Goal: Contribute content

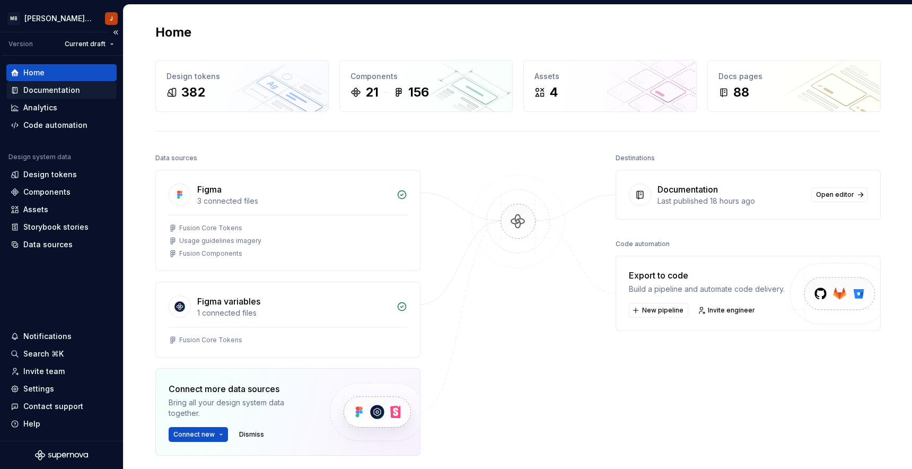
click at [43, 89] on div "Documentation" at bounding box center [51, 90] width 57 height 11
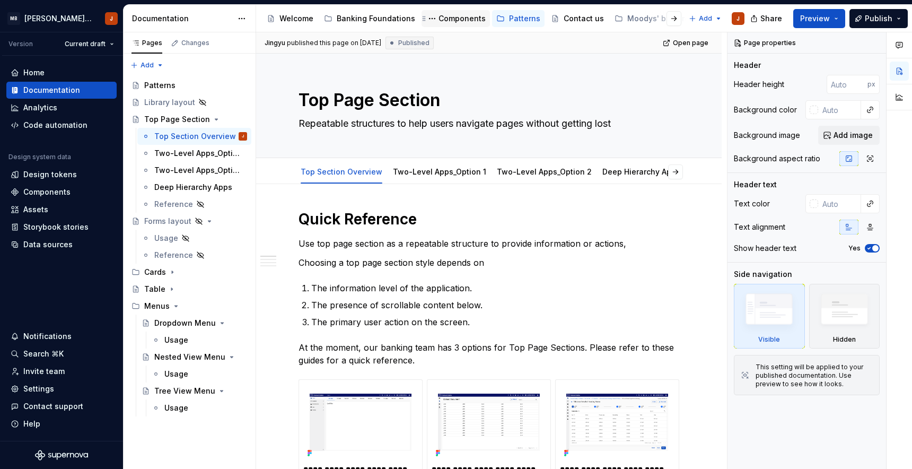
click at [462, 22] on div "Components" at bounding box center [461, 18] width 47 height 11
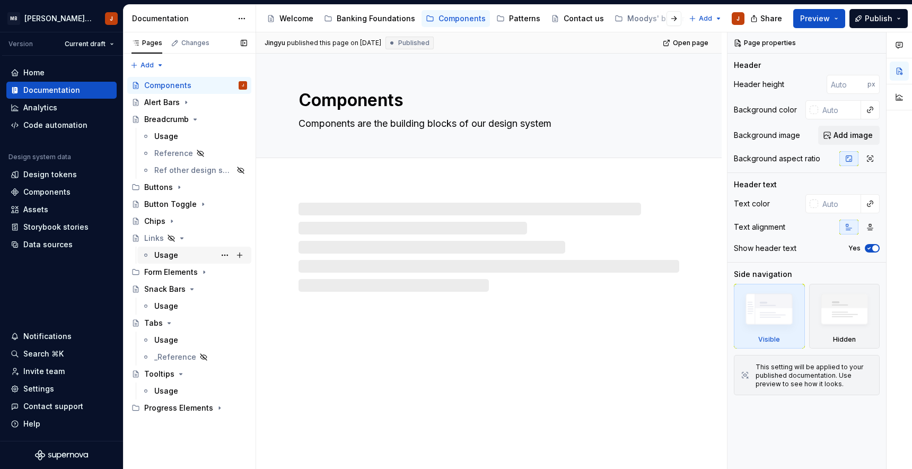
click at [174, 256] on div "Usage" at bounding box center [166, 255] width 24 height 11
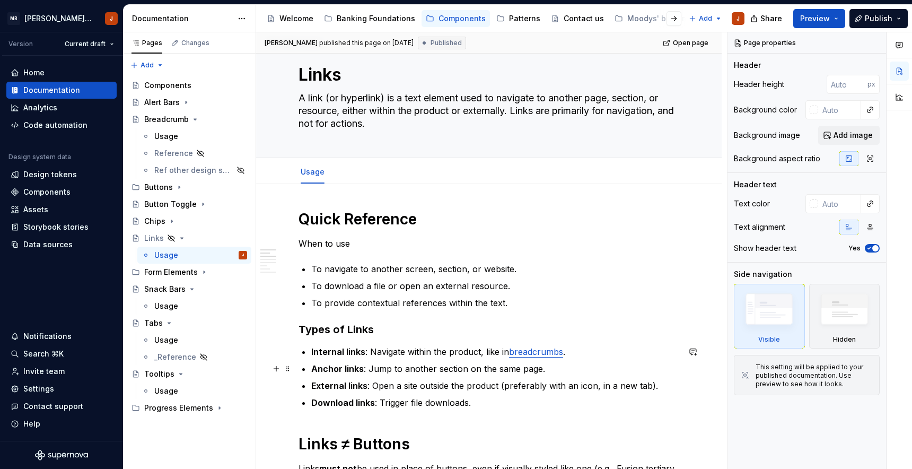
scroll to position [20, 0]
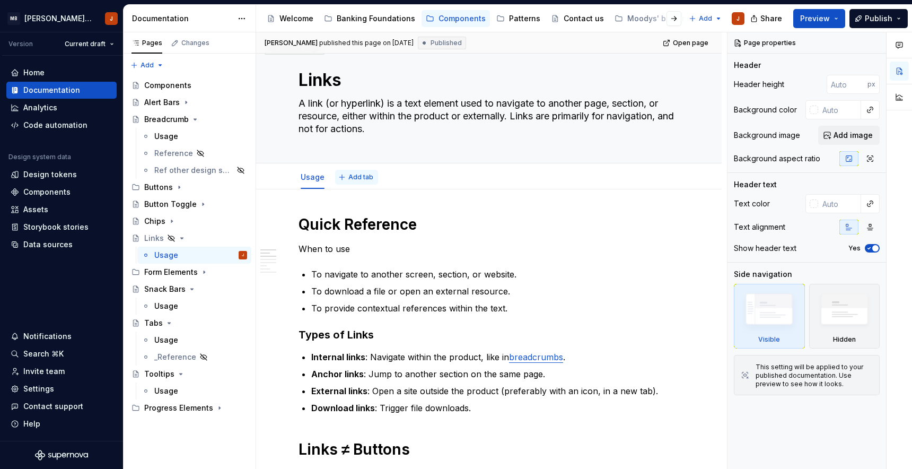
type textarea "*"
click at [358, 178] on span "Add tab" at bounding box center [360, 177] width 25 height 8
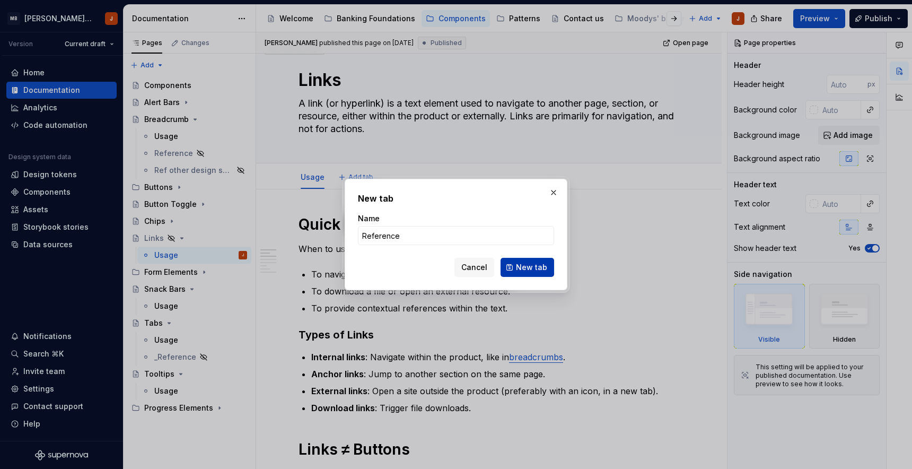
type input "Reference"
click at [526, 270] on span "New tab" at bounding box center [531, 267] width 31 height 11
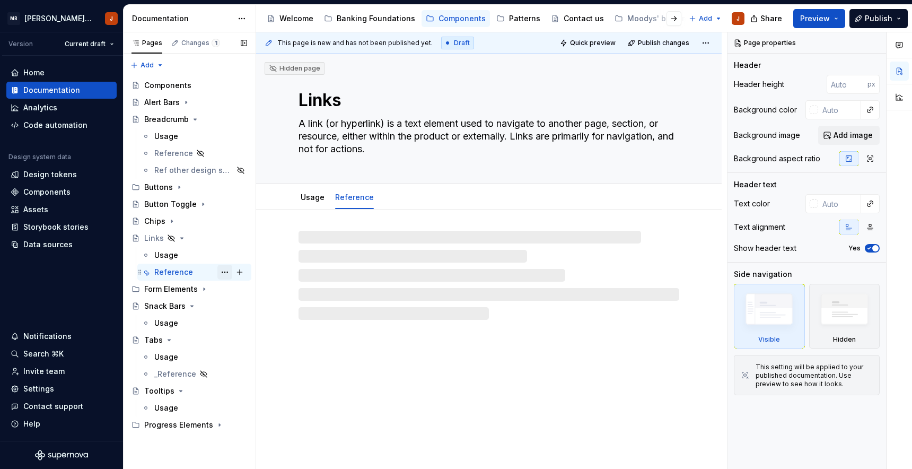
click at [224, 273] on button "Page tree" at bounding box center [224, 271] width 15 height 15
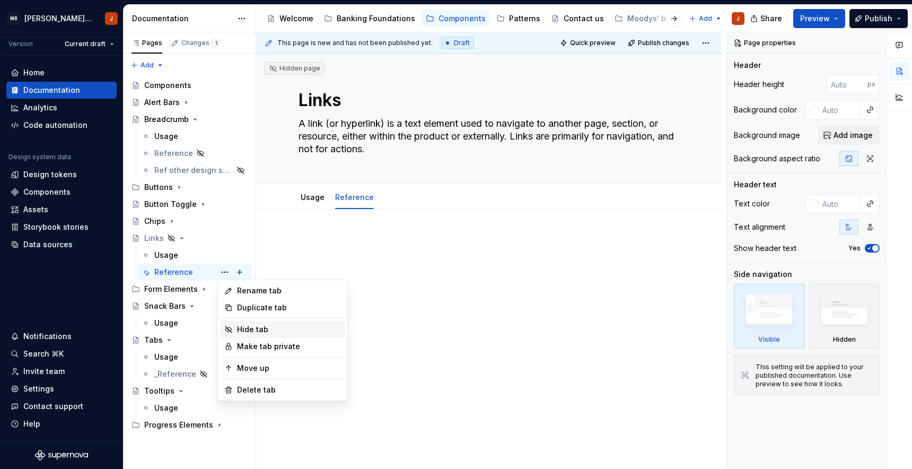
click at [255, 329] on div "Hide tab" at bounding box center [289, 329] width 104 height 11
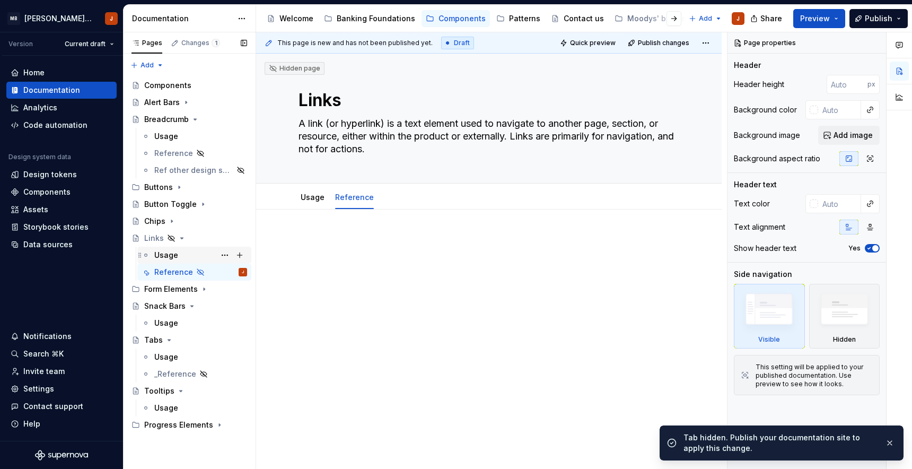
click at [171, 254] on div "Usage" at bounding box center [166, 255] width 24 height 11
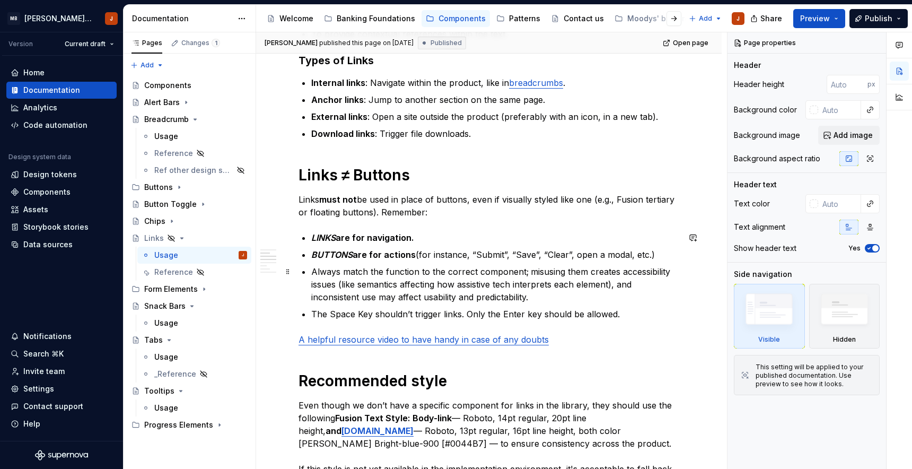
scroll to position [319, 0]
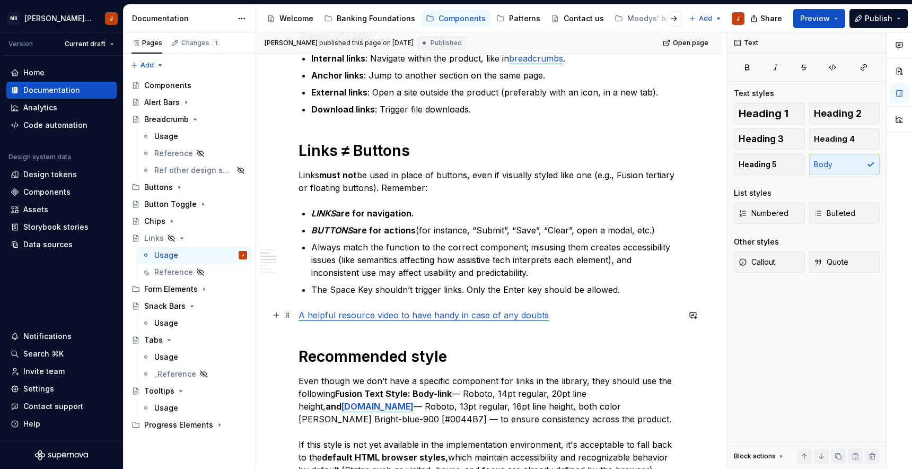
click at [567, 313] on p "A helpful resource video to have handy in case of any doubts" at bounding box center [488, 314] width 381 height 13
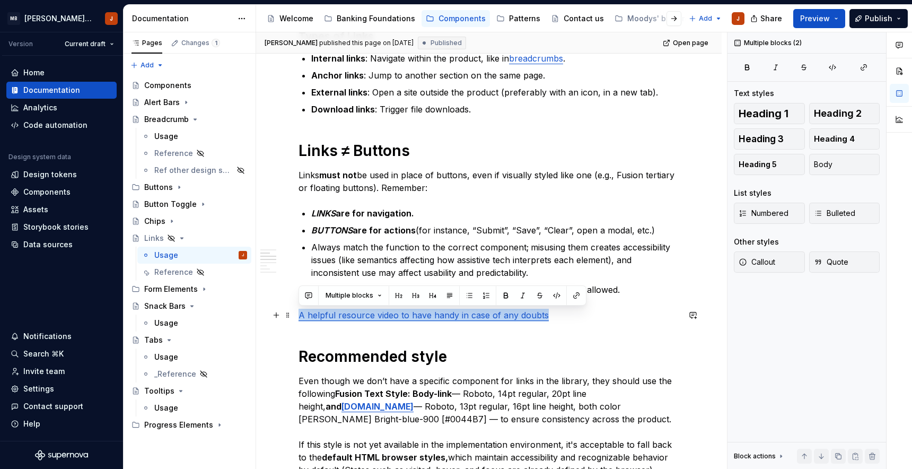
click at [567, 313] on p "A helpful resource video to have handy in case of any doubts" at bounding box center [488, 314] width 381 height 13
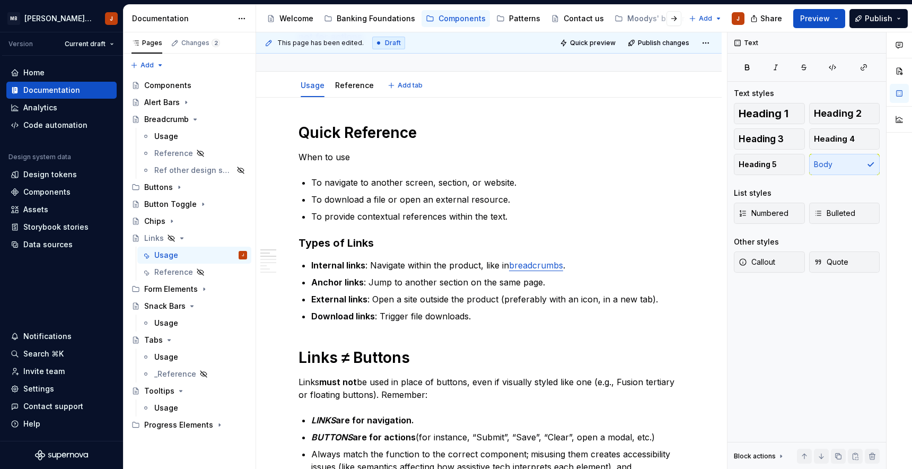
scroll to position [111, 0]
click at [356, 88] on link "Reference" at bounding box center [354, 86] width 39 height 9
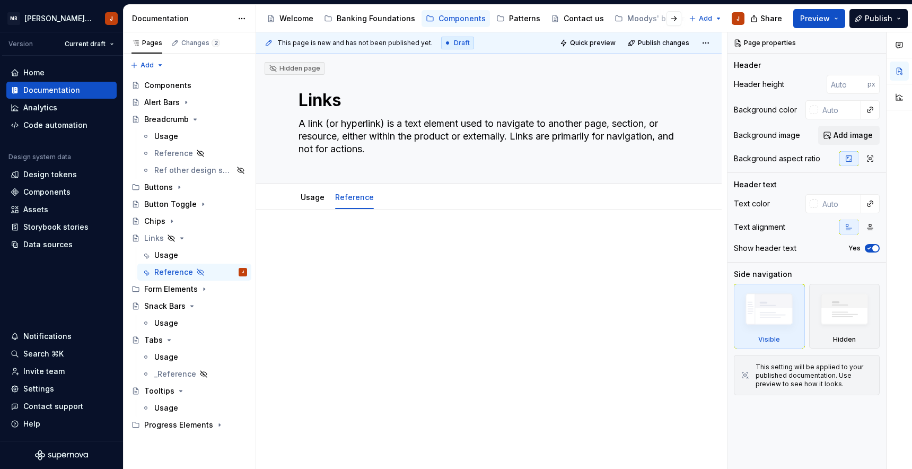
click at [320, 237] on p at bounding box center [488, 241] width 381 height 13
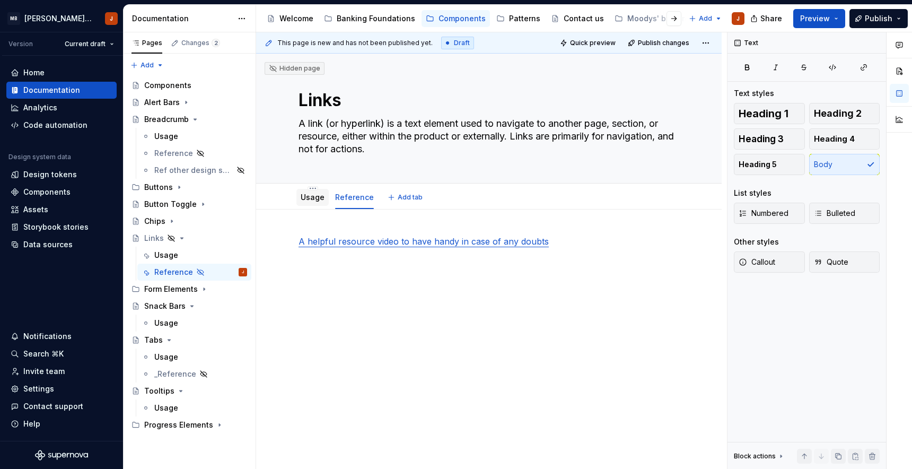
click at [308, 200] on link "Usage" at bounding box center [313, 196] width 24 height 9
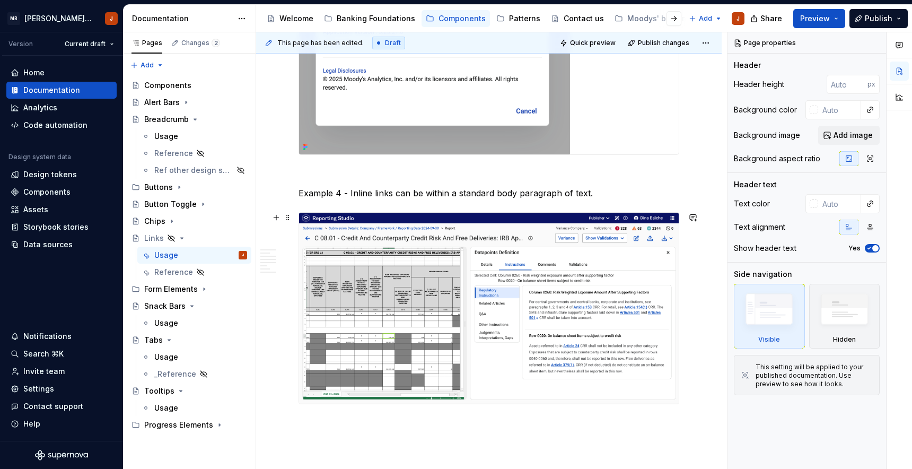
scroll to position [1981, 0]
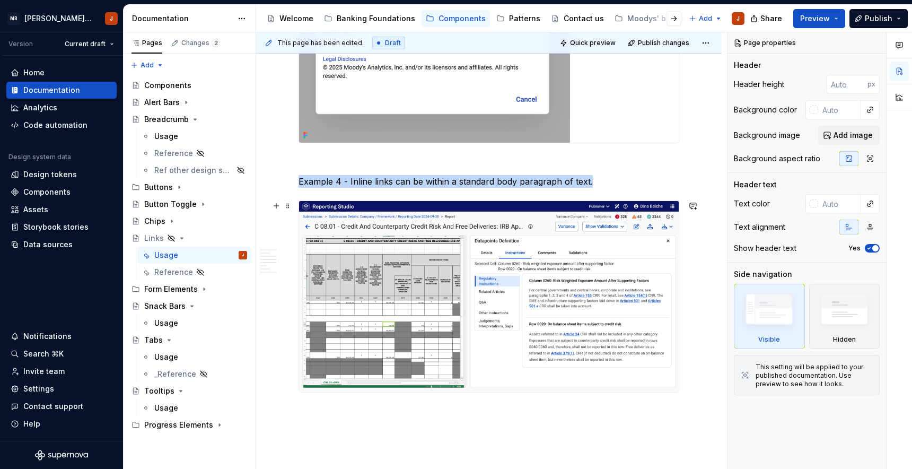
click at [398, 323] on img at bounding box center [488, 296] width 379 height 191
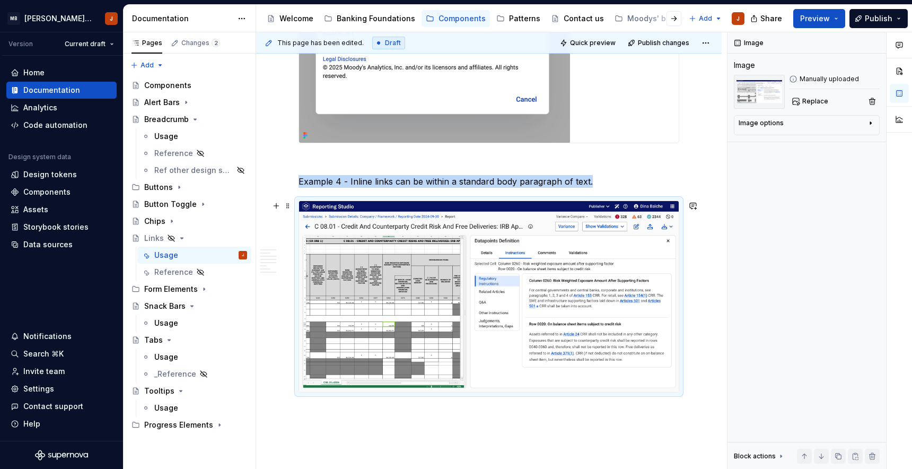
click at [502, 218] on img at bounding box center [488, 296] width 379 height 191
click at [872, 125] on icon "button" at bounding box center [870, 123] width 8 height 8
click at [633, 237] on img at bounding box center [488, 296] width 379 height 191
click at [642, 333] on img at bounding box center [488, 296] width 379 height 191
type textarea "*"
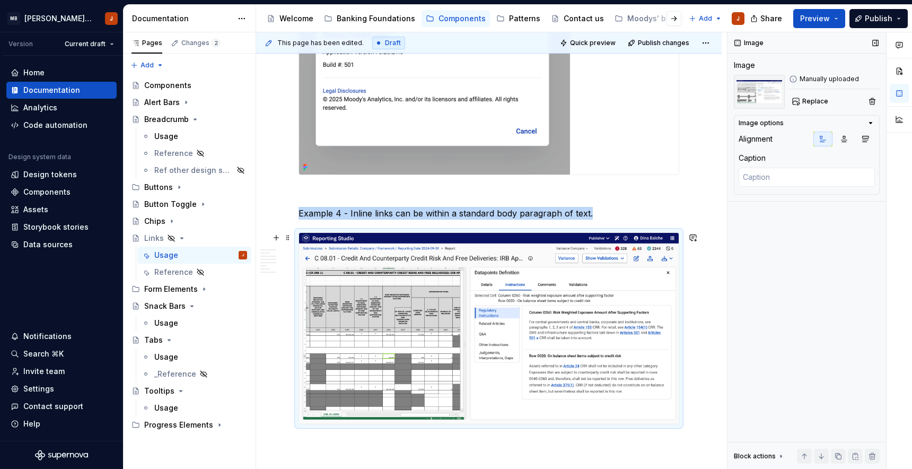
scroll to position [2082, 0]
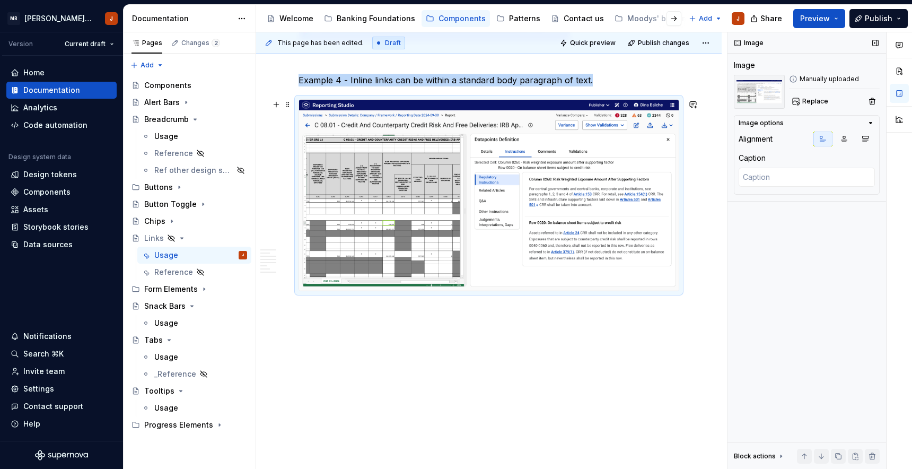
click at [345, 176] on img at bounding box center [488, 195] width 379 height 191
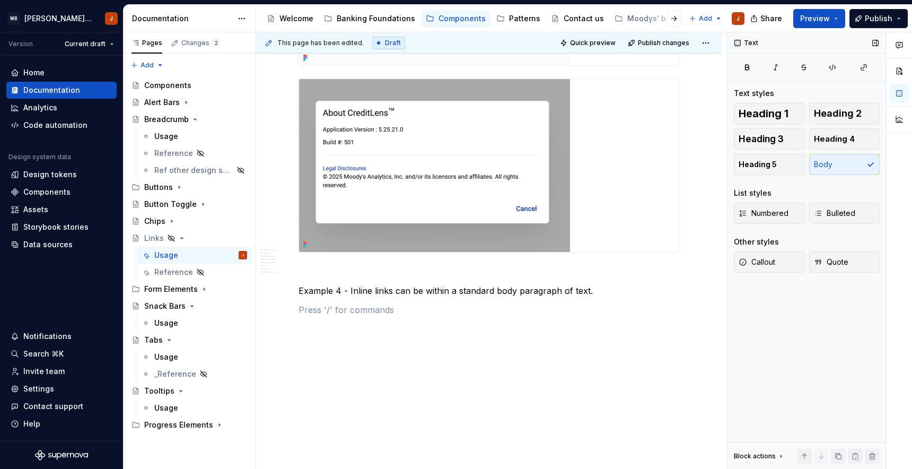
scroll to position [1871, 0]
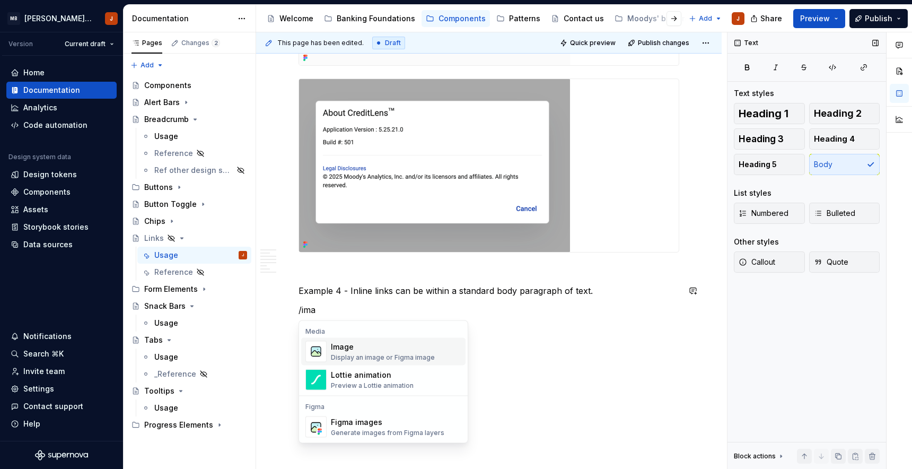
click at [365, 350] on div "Image" at bounding box center [383, 346] width 104 height 11
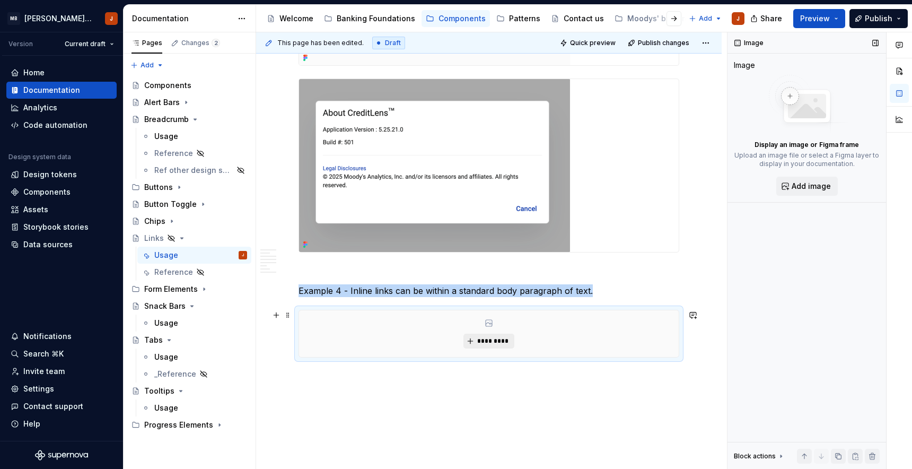
click at [485, 336] on button "*********" at bounding box center [488, 340] width 50 height 15
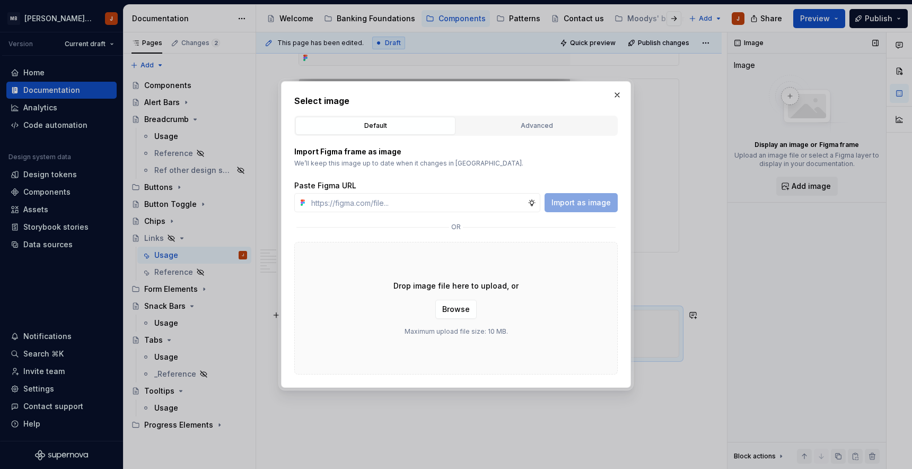
type textarea "*"
click at [443, 205] on input "text" at bounding box center [417, 202] width 220 height 19
paste input "[URL][DOMAIN_NAME]"
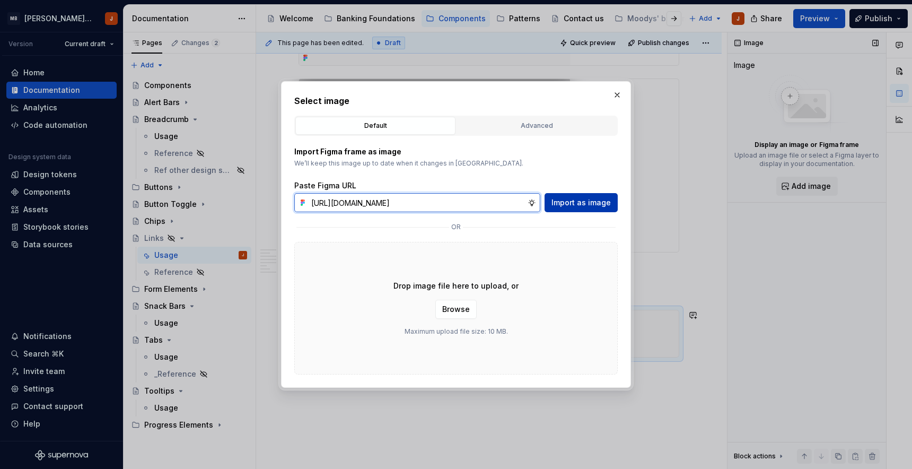
type input "[URL][DOMAIN_NAME]"
click at [586, 201] on span "Import as image" at bounding box center [580, 202] width 59 height 11
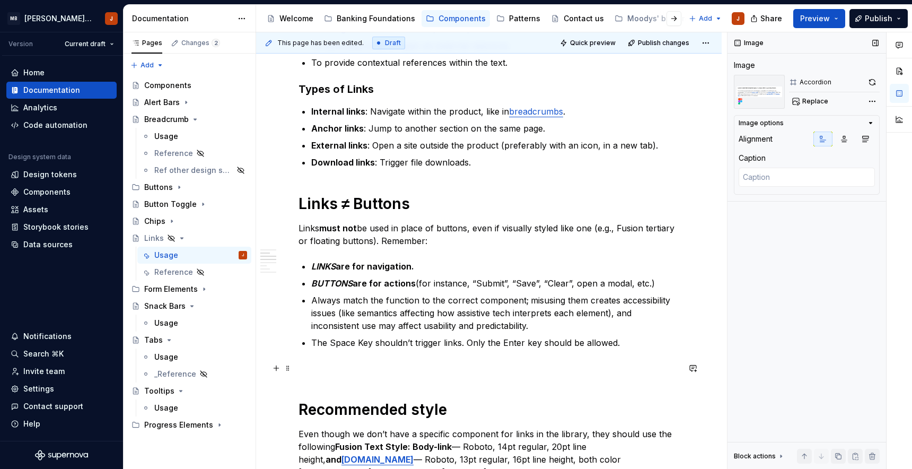
scroll to position [264, 0]
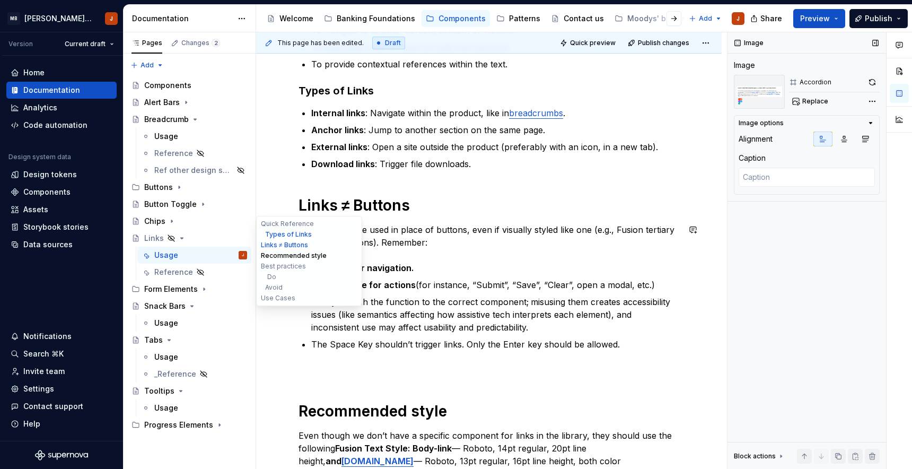
click at [315, 257] on button "Recommended style" at bounding box center [309, 255] width 101 height 11
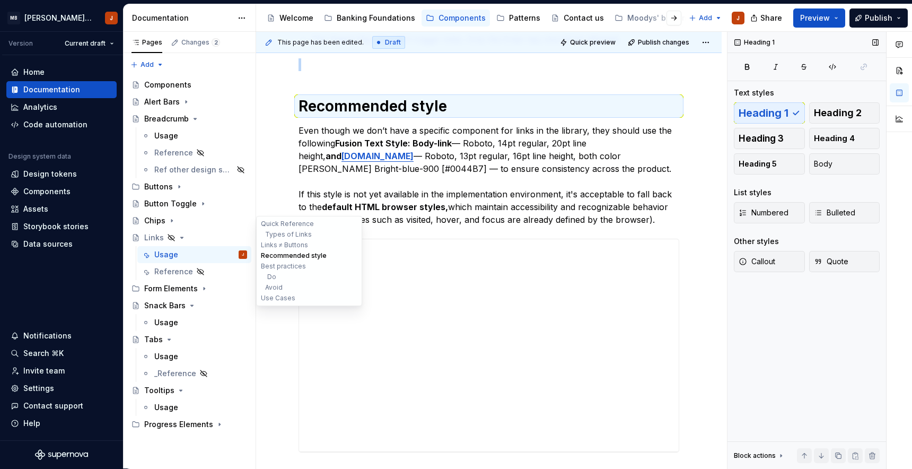
scroll to position [580, 0]
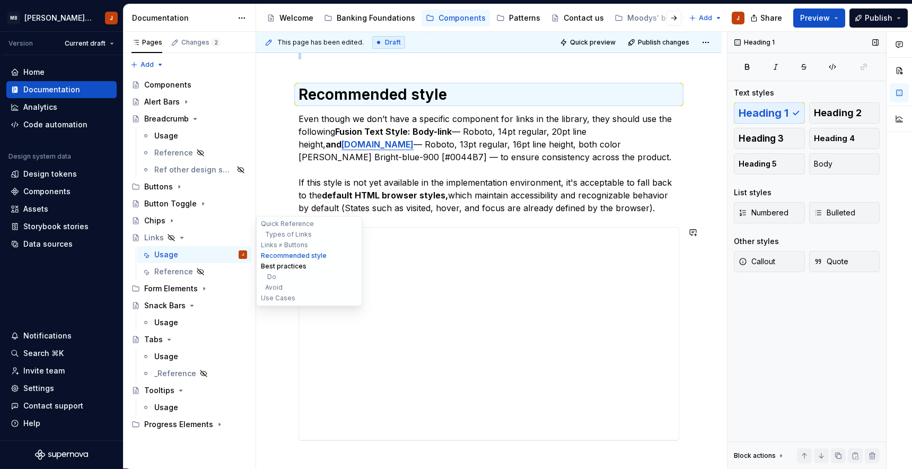
click at [293, 264] on button "Best practices" at bounding box center [309, 266] width 101 height 11
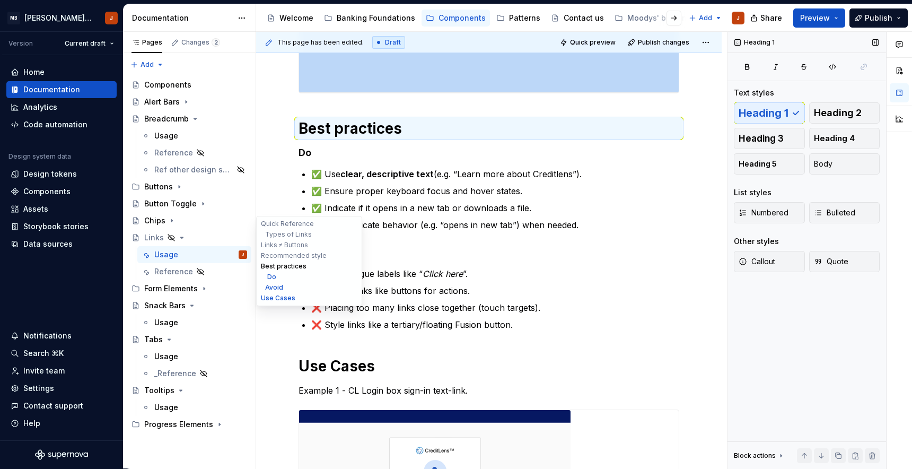
scroll to position [961, 0]
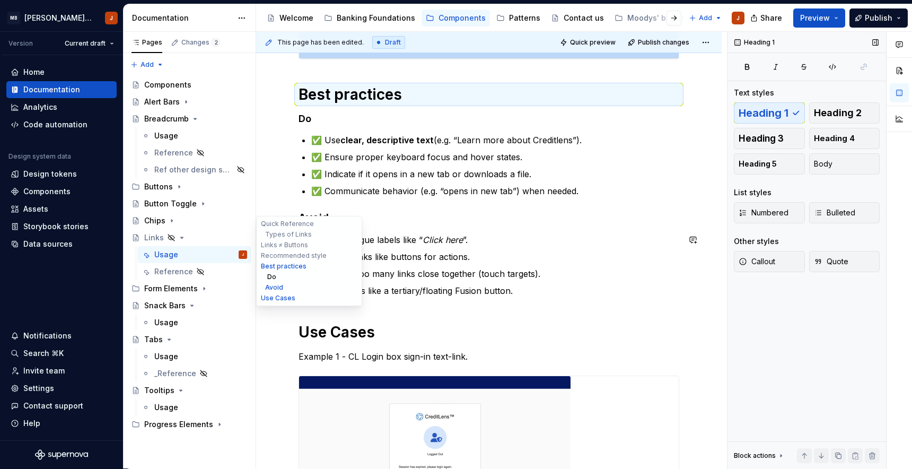
click at [272, 278] on button "Do" at bounding box center [309, 276] width 101 height 11
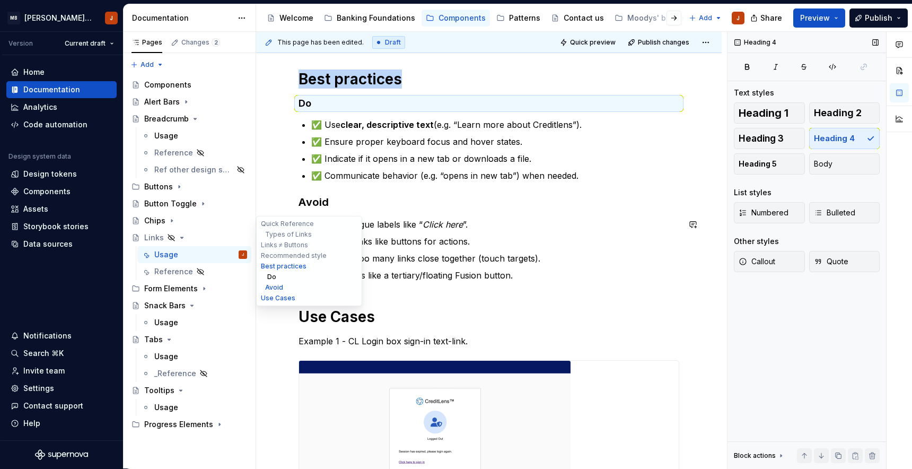
scroll to position [988, 0]
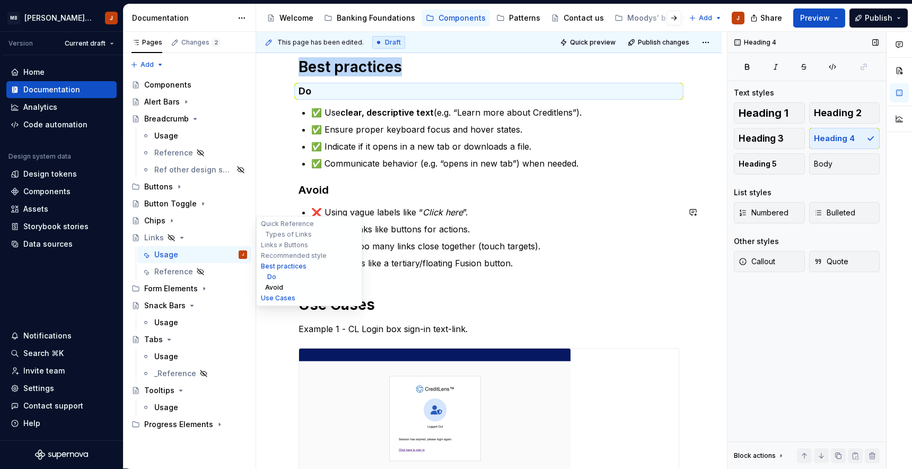
type textarea "*"
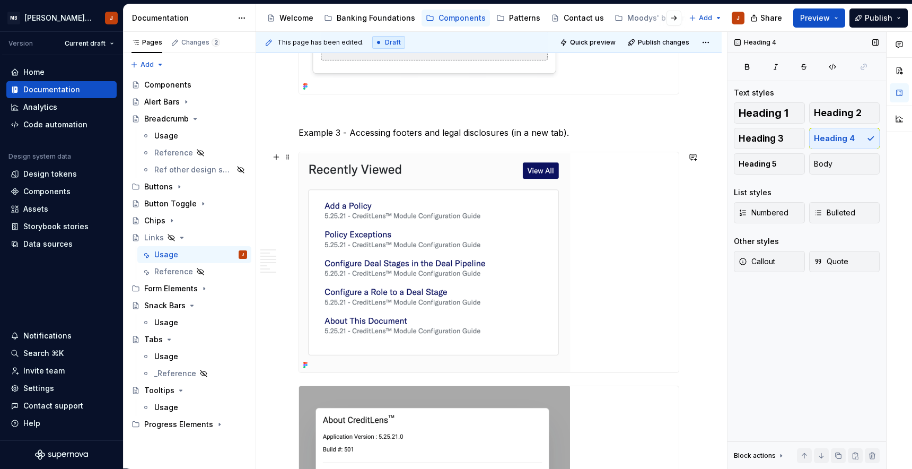
scroll to position [1565, 0]
